Goal: Task Accomplishment & Management: Manage account settings

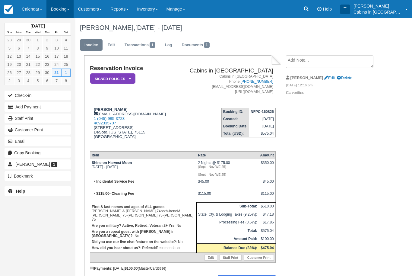
click at [56, 7] on link "Booking" at bounding box center [59, 9] width 27 height 18
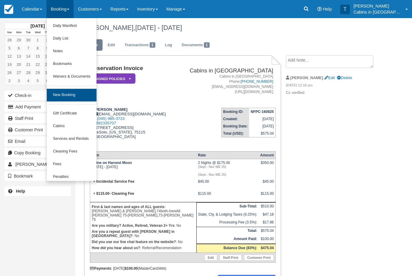
click at [84, 92] on link "New Booking" at bounding box center [71, 95] width 49 height 13
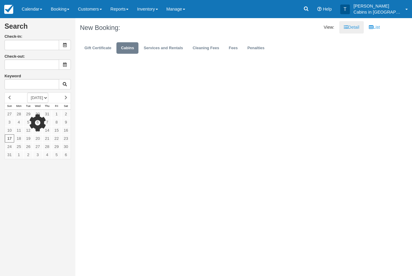
type input "[DATE]"
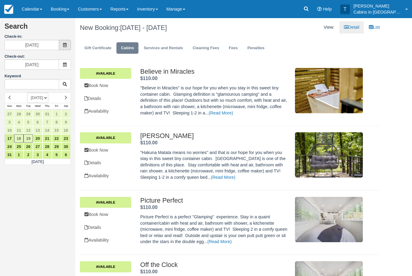
click at [64, 46] on icon at bounding box center [65, 45] width 4 height 4
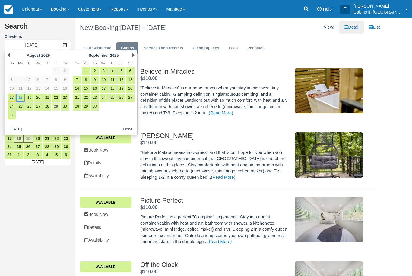
click at [55, 106] on link "29" at bounding box center [56, 106] width 8 height 8
type input "08/29/25"
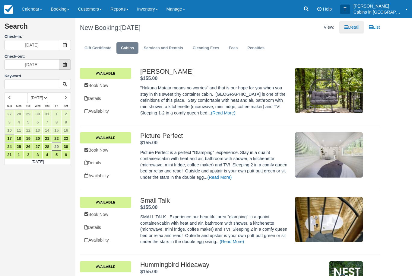
click at [67, 63] on span at bounding box center [65, 64] width 12 height 10
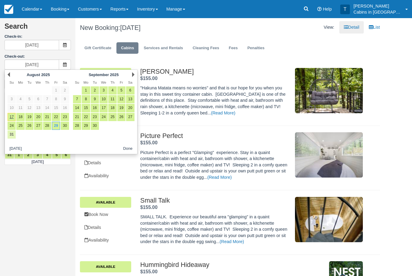
click at [11, 136] on link "31" at bounding box center [12, 134] width 8 height 8
type input "08/31/25"
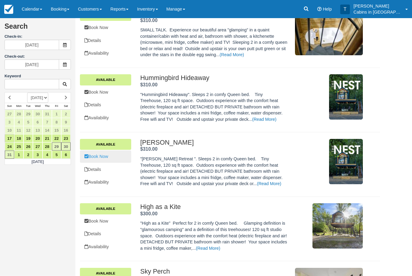
click at [108, 151] on link "Book Now" at bounding box center [105, 157] width 51 height 12
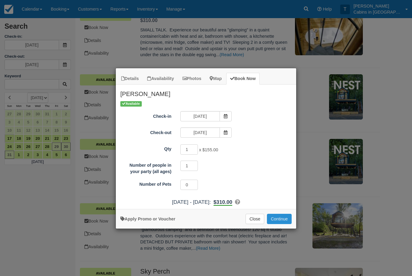
click at [282, 215] on button "Continue" at bounding box center [279, 219] width 25 height 10
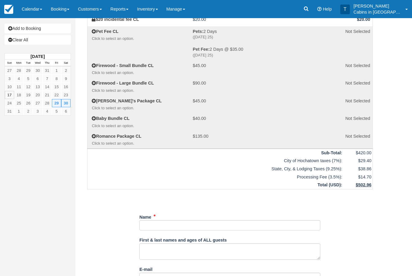
scroll to position [110, 0]
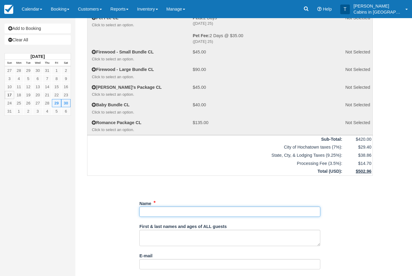
click at [175, 206] on input "Name" at bounding box center [229, 211] width 181 height 10
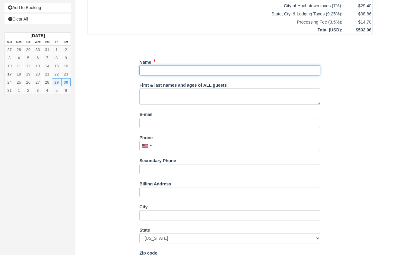
scroll to position [250, 0]
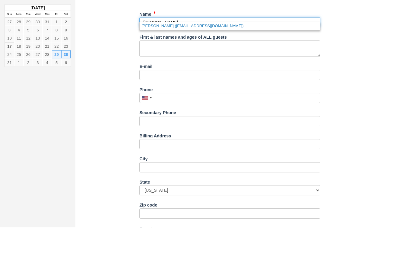
type input "[PERSON_NAME]"
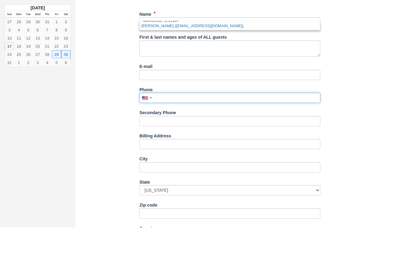
click at [188, 141] on input "Phone" at bounding box center [229, 146] width 181 height 10
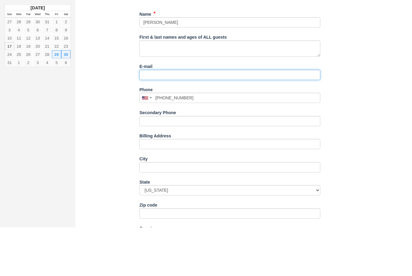
click at [187, 119] on input "E-mail" at bounding box center [229, 124] width 181 height 10
type input "(972) 979-4815"
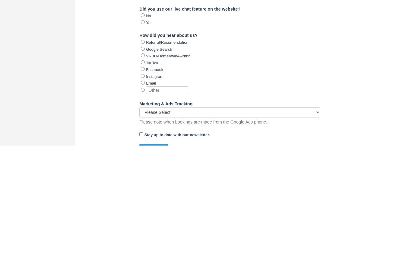
scroll to position [555, 0]
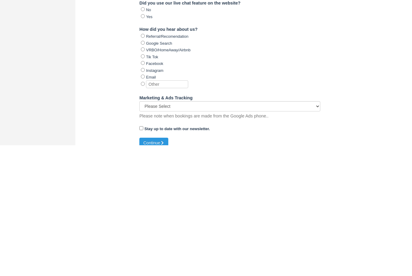
type input "[EMAIL_ADDRESS][DOMAIN_NAME]"
click at [141, 178] on input "VRBO/HomeAway/Airbnb" at bounding box center [143, 180] width 4 height 4
radio input "true"
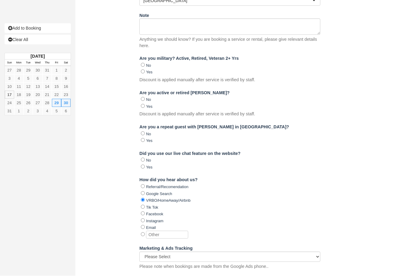
type input "+19729794815"
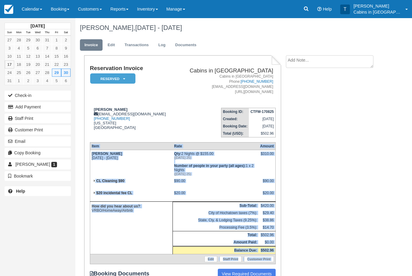
click at [316, 59] on textarea at bounding box center [329, 61] width 87 height 13
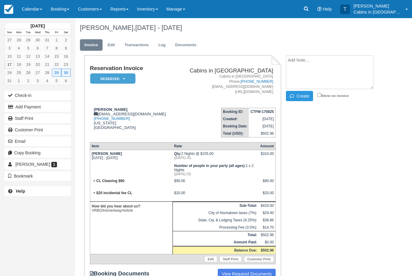
click at [315, 64] on textarea at bounding box center [329, 72] width 87 height 34
click at [308, 69] on textarea at bounding box center [329, 72] width 87 height 34
paste textarea "Item Rate Amount Robin Retreat Fri Aug 29 2025 - Sun Aug 31 2025 Qty: 2 Nights …"
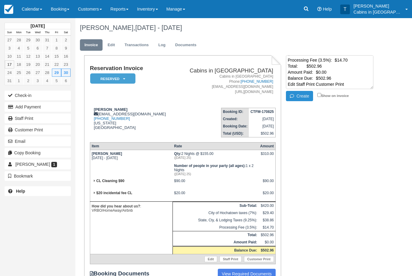
type textarea "Checkfront booking Item Rate Amount Robin Retreat Fri Aug 29 2025 - Sun Aug 31 …"
click at [301, 92] on button "Create" at bounding box center [299, 96] width 27 height 10
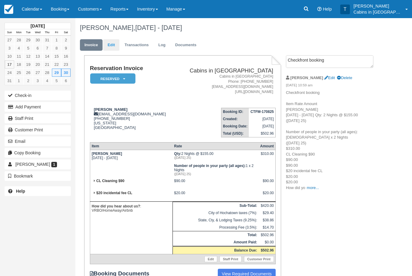
click at [109, 42] on link "Edit" at bounding box center [111, 45] width 16 height 12
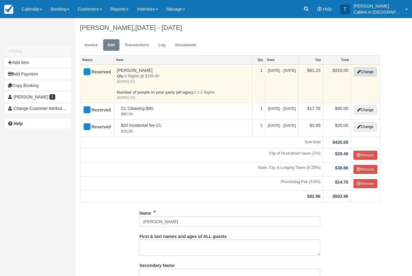
click at [368, 68] on button "Change" at bounding box center [365, 71] width 23 height 9
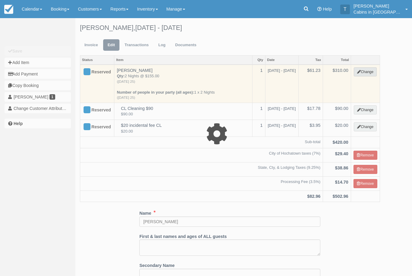
select select "1"
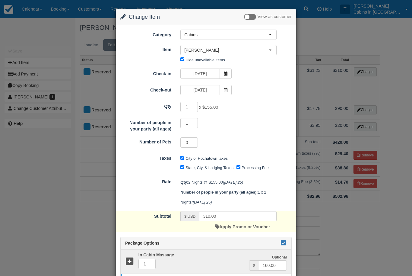
click at [284, 244] on icon at bounding box center [283, 242] width 7 height 4
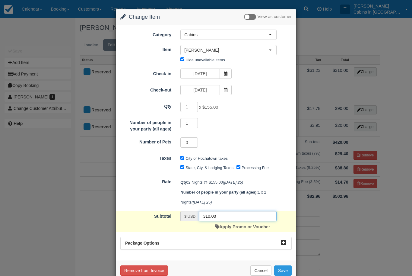
click at [228, 211] on input "310.00" at bounding box center [238, 216] width 78 height 10
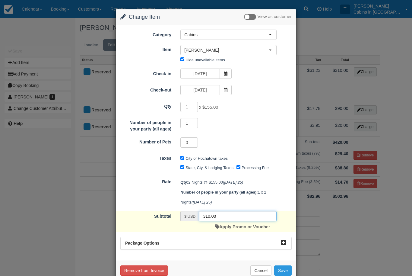
scroll to position [2, 0]
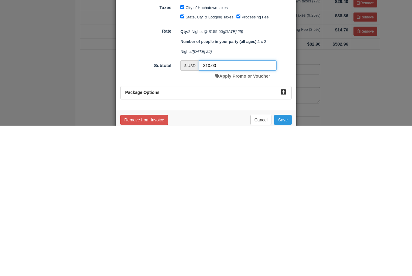
click at [219, 211] on input "310.00" at bounding box center [238, 216] width 78 height 10
type input "3"
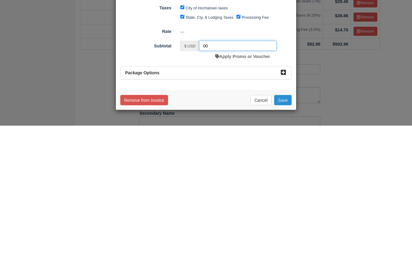
type input "00"
click at [284, 245] on button "Save" at bounding box center [282, 250] width 17 height 10
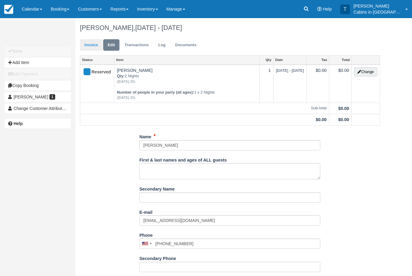
click at [94, 41] on link "Invoice" at bounding box center [91, 45] width 23 height 12
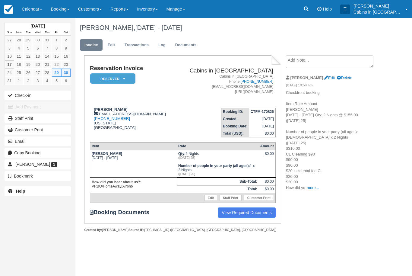
click at [127, 79] on em "Reserved" at bounding box center [112, 78] width 45 height 11
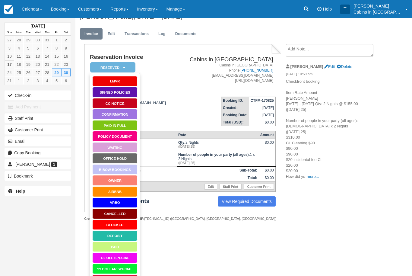
scroll to position [36, 0]
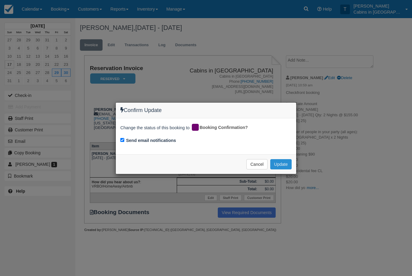
click at [289, 167] on button "Update" at bounding box center [280, 164] width 21 height 10
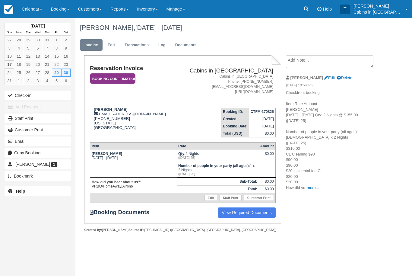
click at [131, 79] on em "Booking Confirmation" at bounding box center [112, 78] width 45 height 11
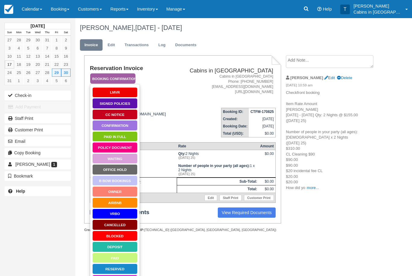
click at [127, 146] on link "Policy Document" at bounding box center [114, 147] width 45 height 11
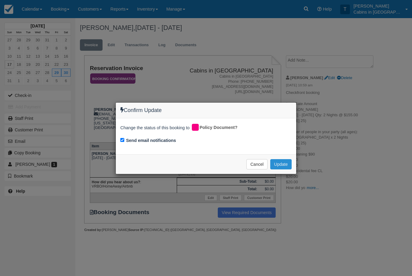
click at [288, 165] on button "Update" at bounding box center [280, 164] width 21 height 10
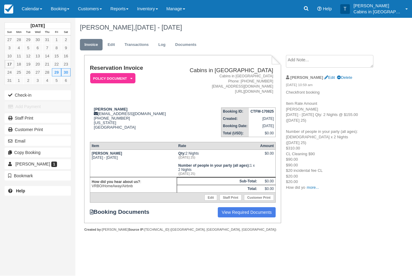
click at [409, 119] on div "[DATE] Sun Mon Tue Wed Thu Fri Sat 27 28 29 30 31 1 2 3 4 5 6 7 8 9 10 11 12 13…" at bounding box center [206, 147] width 412 height 258
click at [409, 141] on div "[DATE] Sun Mon Tue Wed Thu Fri Sat 27 28 29 30 31 1 2 3 4 5 6 7 8 9 10 11 12 13…" at bounding box center [206, 147] width 412 height 258
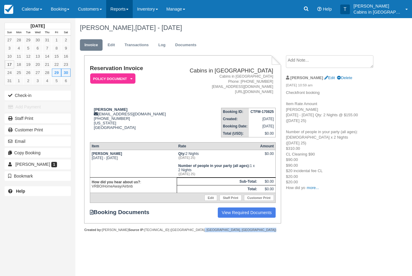
click at [127, 8] on link "Reports" at bounding box center [119, 9] width 27 height 18
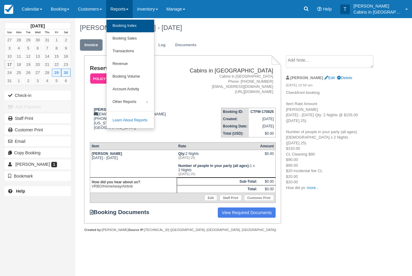
click at [140, 24] on link "Booking Index" at bounding box center [131, 26] width 48 height 13
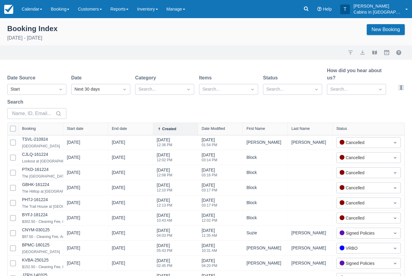
select select "25"
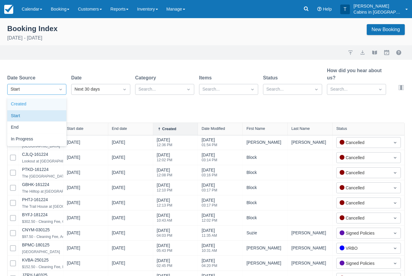
click at [51, 109] on div "Created" at bounding box center [36, 104] width 59 height 12
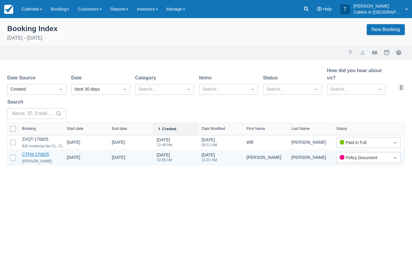
click at [39, 154] on link "CTFM-170825" at bounding box center [35, 154] width 27 height 5
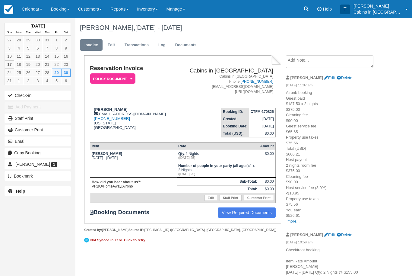
scroll to position [20, 0]
